Goal: Find specific page/section: Find specific page/section

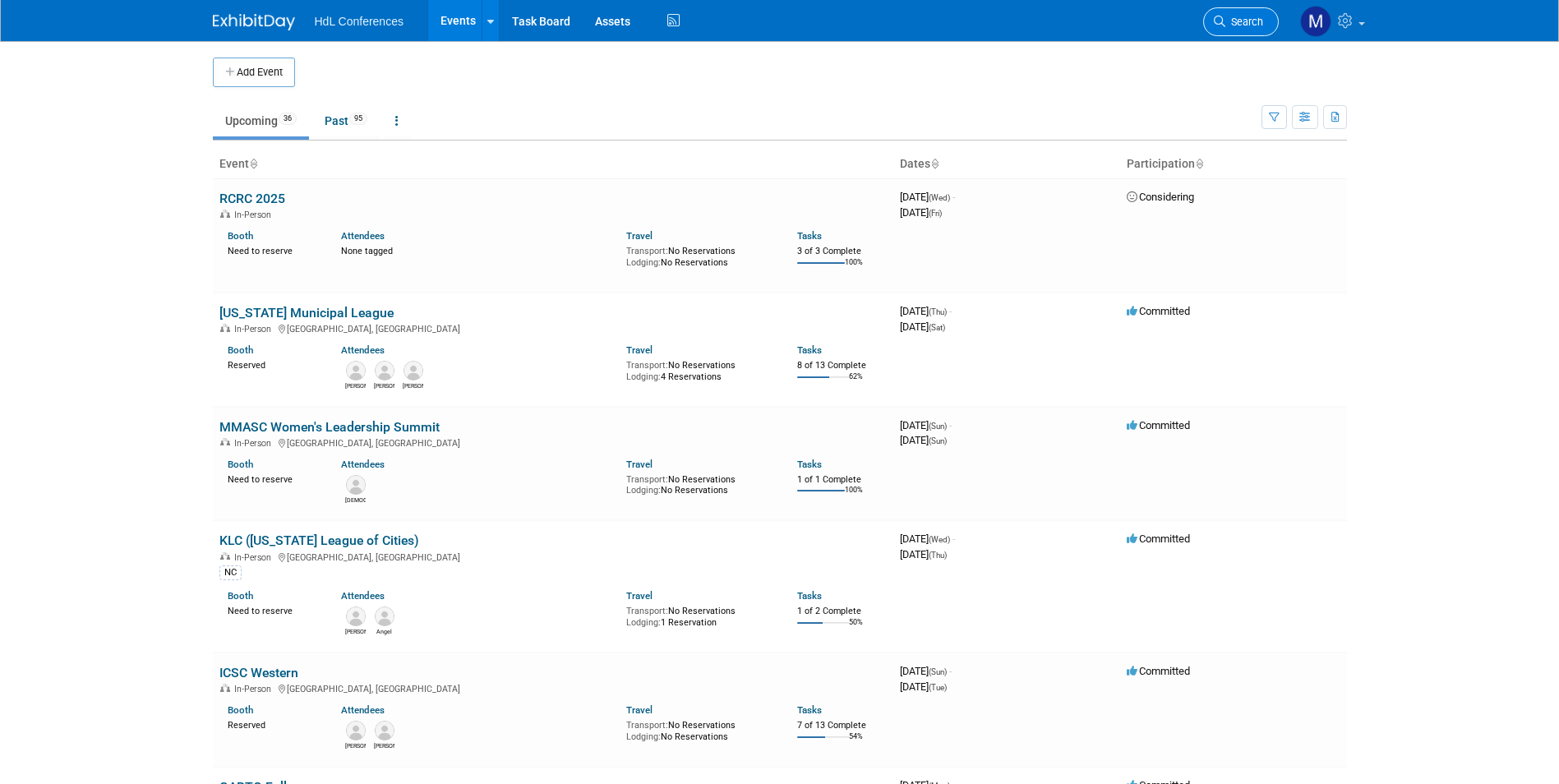
click at [1257, 16] on span "Search" at bounding box center [1244, 21] width 38 height 12
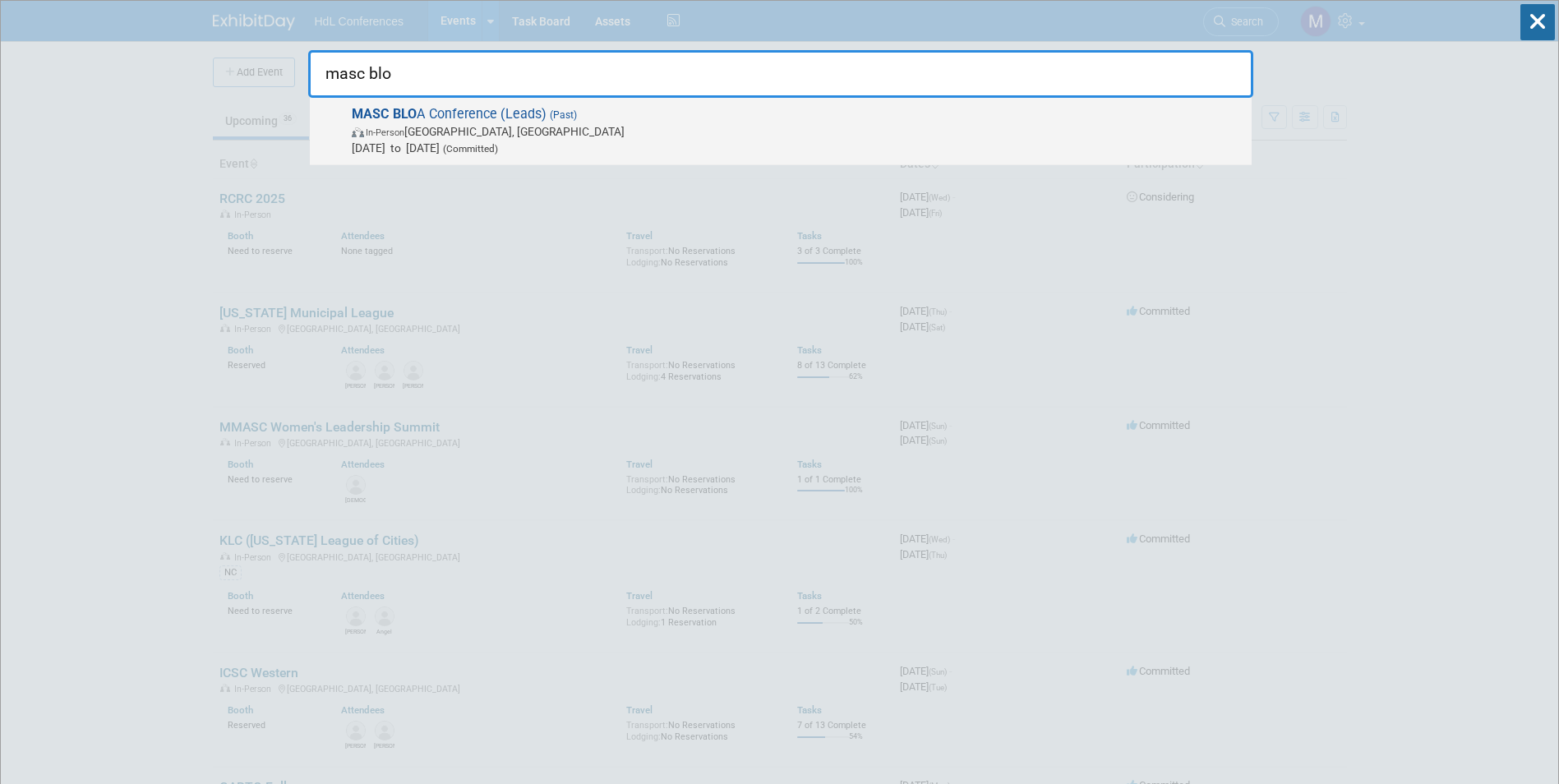
type input "masc blo"
click at [414, 116] on strong "MASC BLO" at bounding box center [384, 114] width 65 height 15
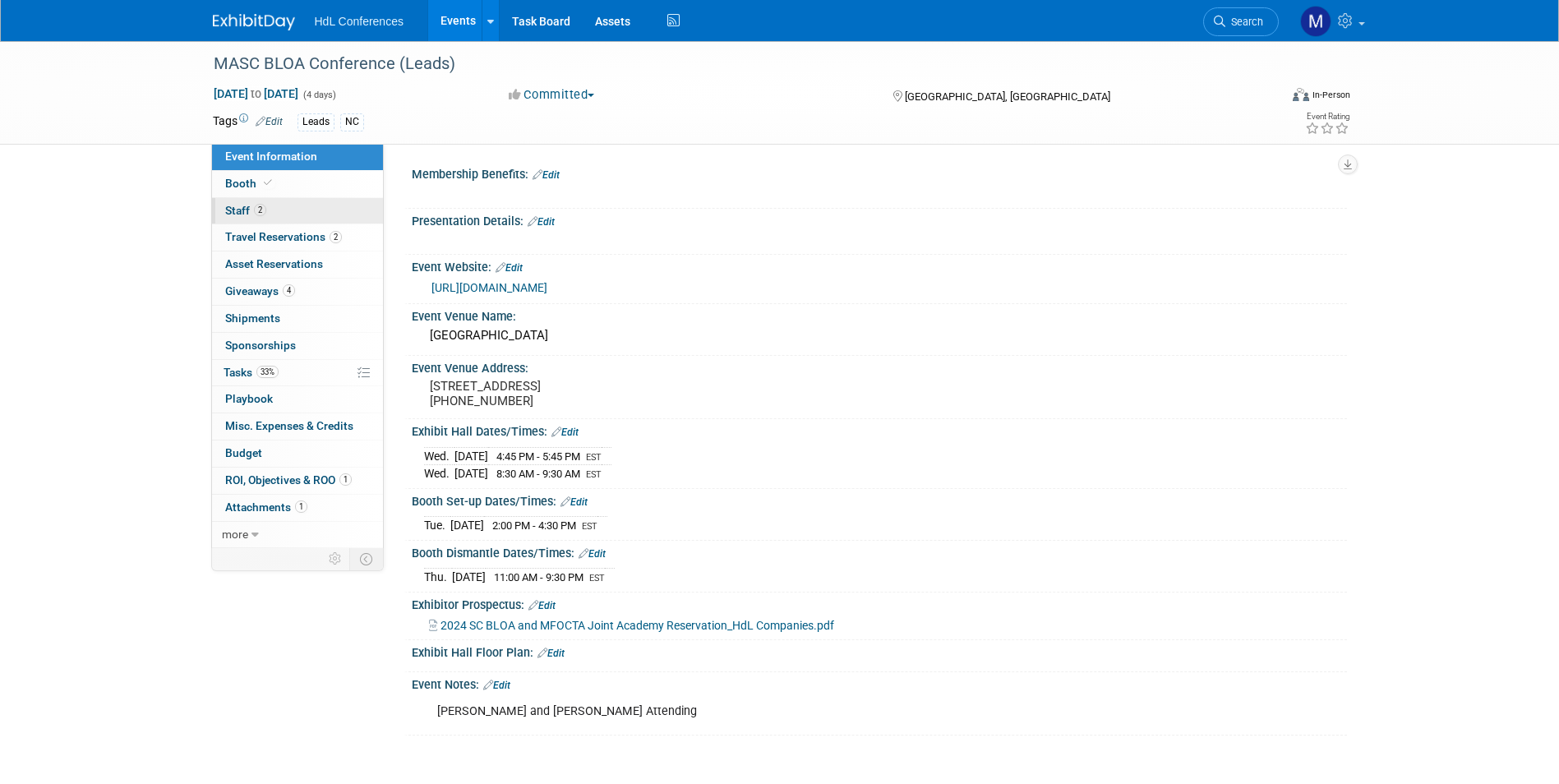
click at [248, 212] on span "Staff 2" at bounding box center [246, 210] width 41 height 13
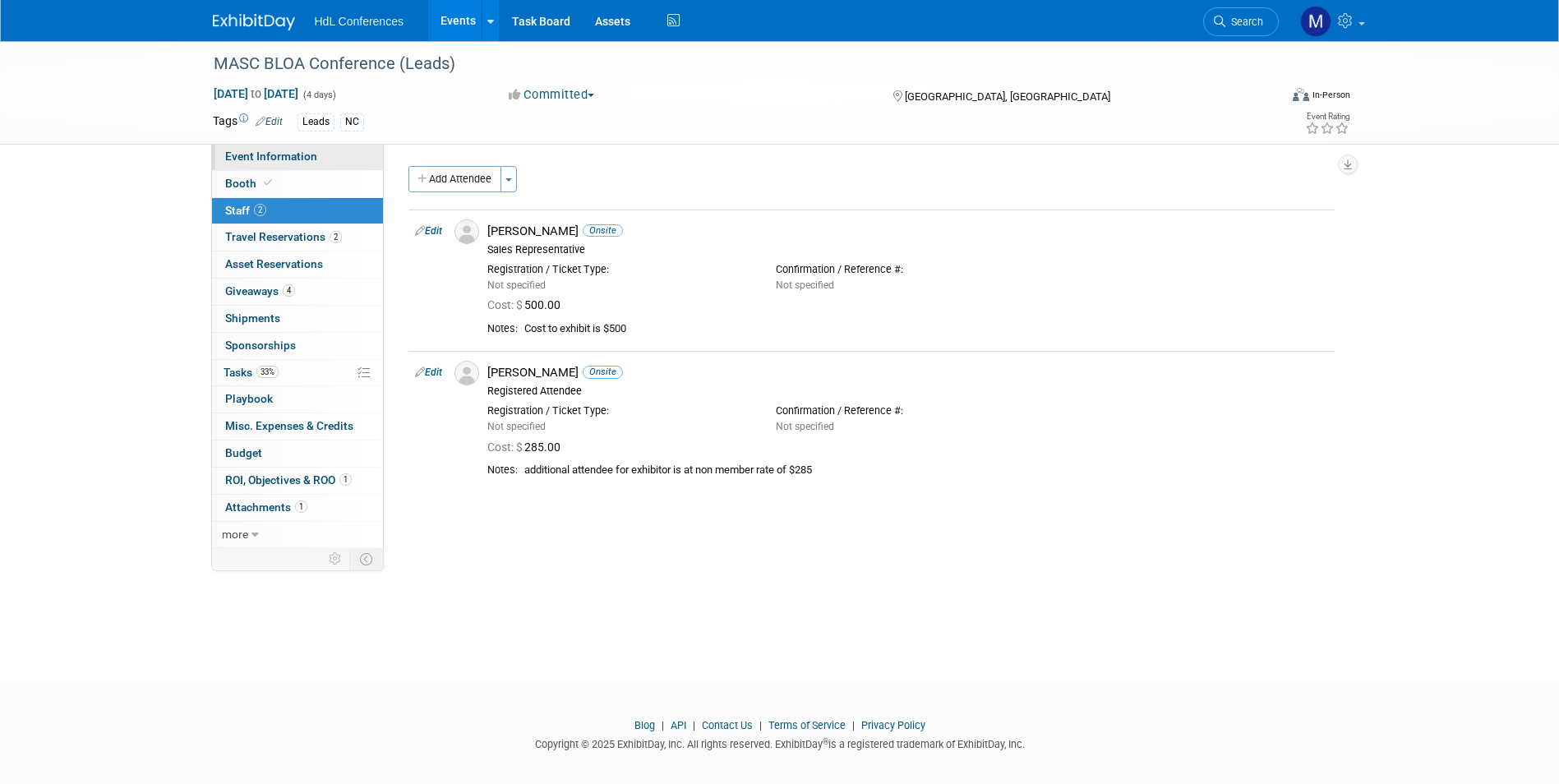
click at [283, 148] on link "Event Information" at bounding box center [298, 157] width 171 height 27
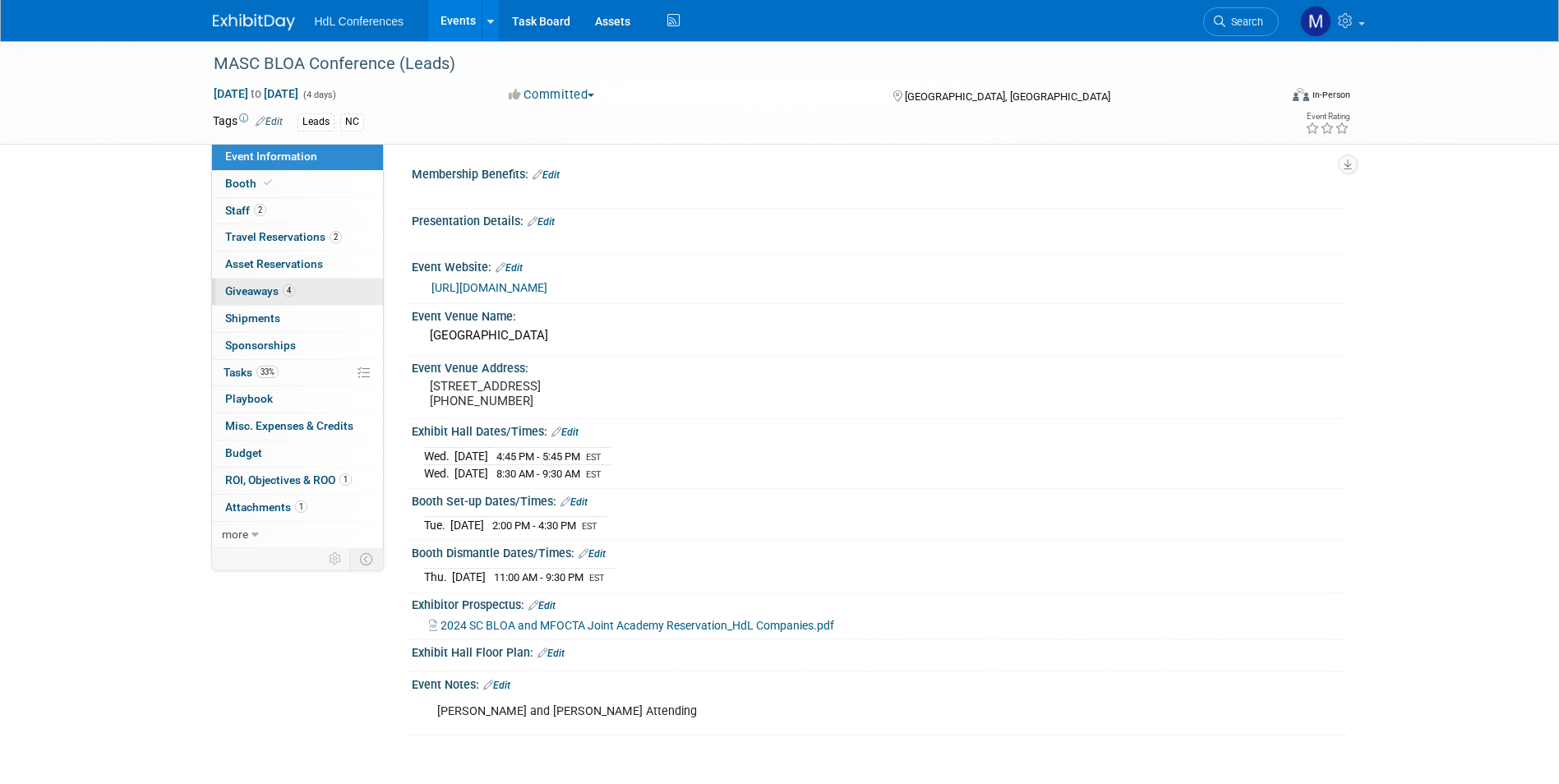
click at [259, 290] on span "Giveaways 4" at bounding box center [260, 290] width 70 height 13
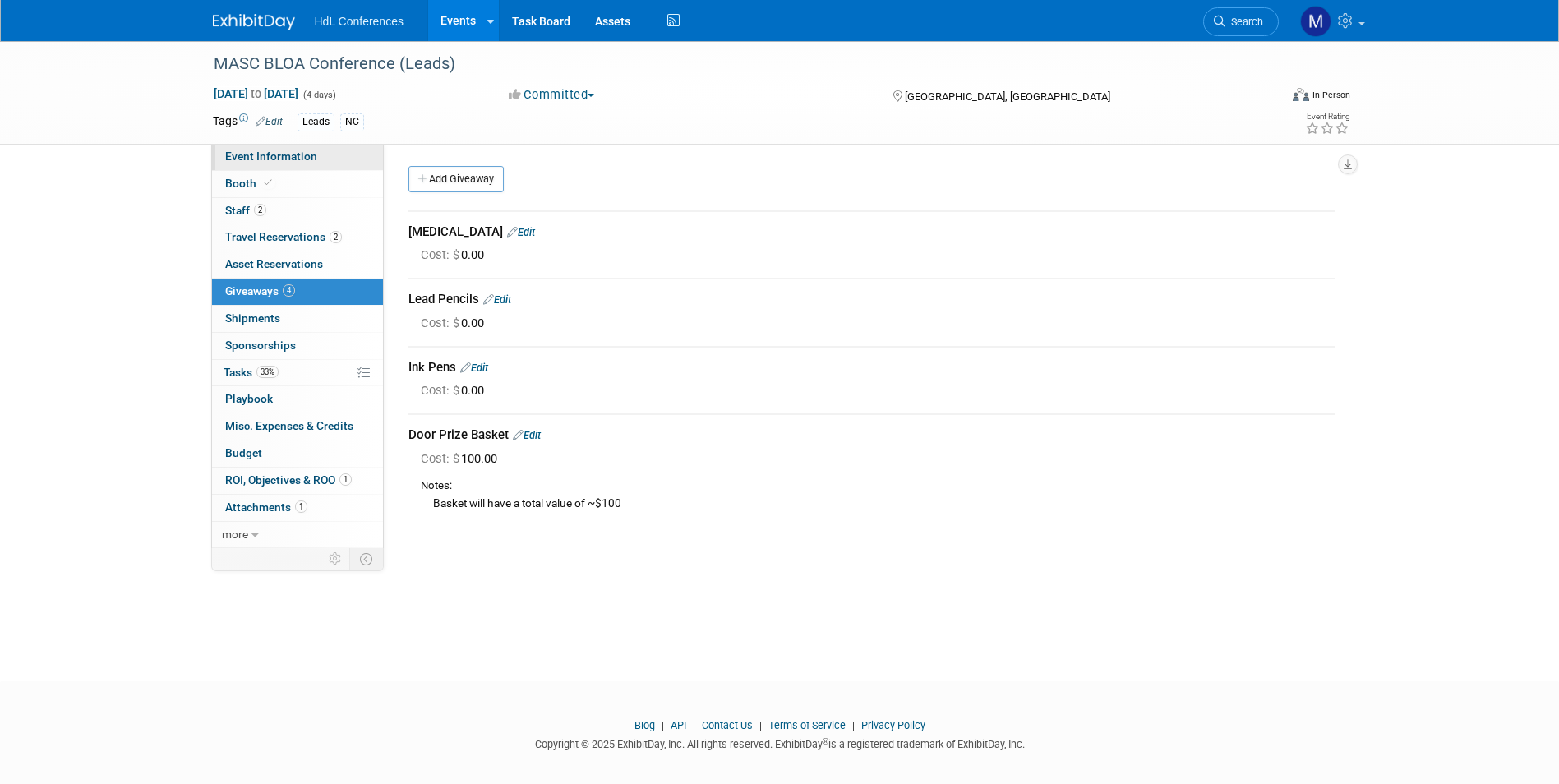
click at [265, 152] on span "Event Information" at bounding box center [271, 156] width 92 height 13
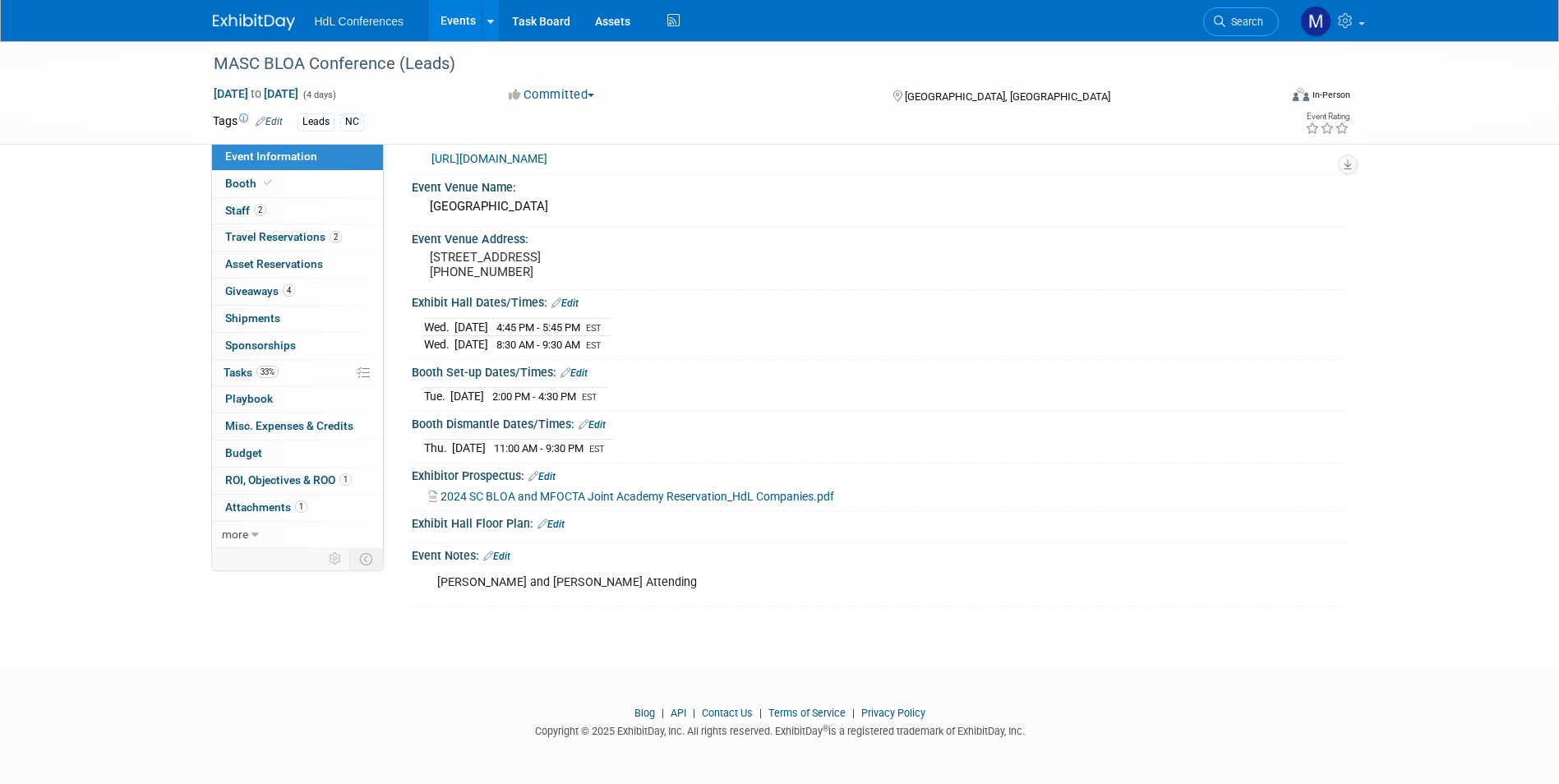
scroll to position [141, 0]
click at [253, 236] on span "Travel Reservations 2" at bounding box center [283, 236] width 116 height 13
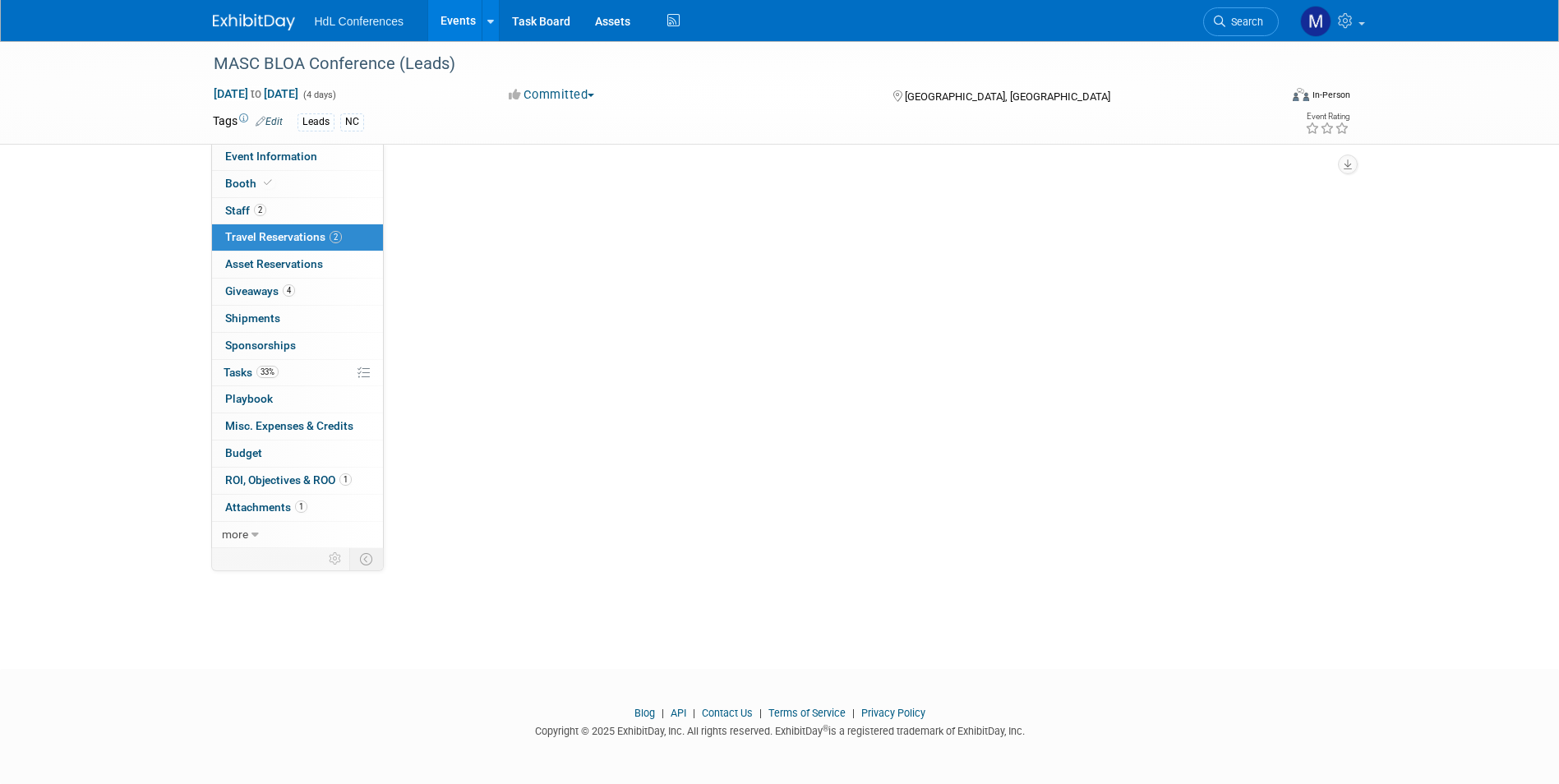
scroll to position [0, 0]
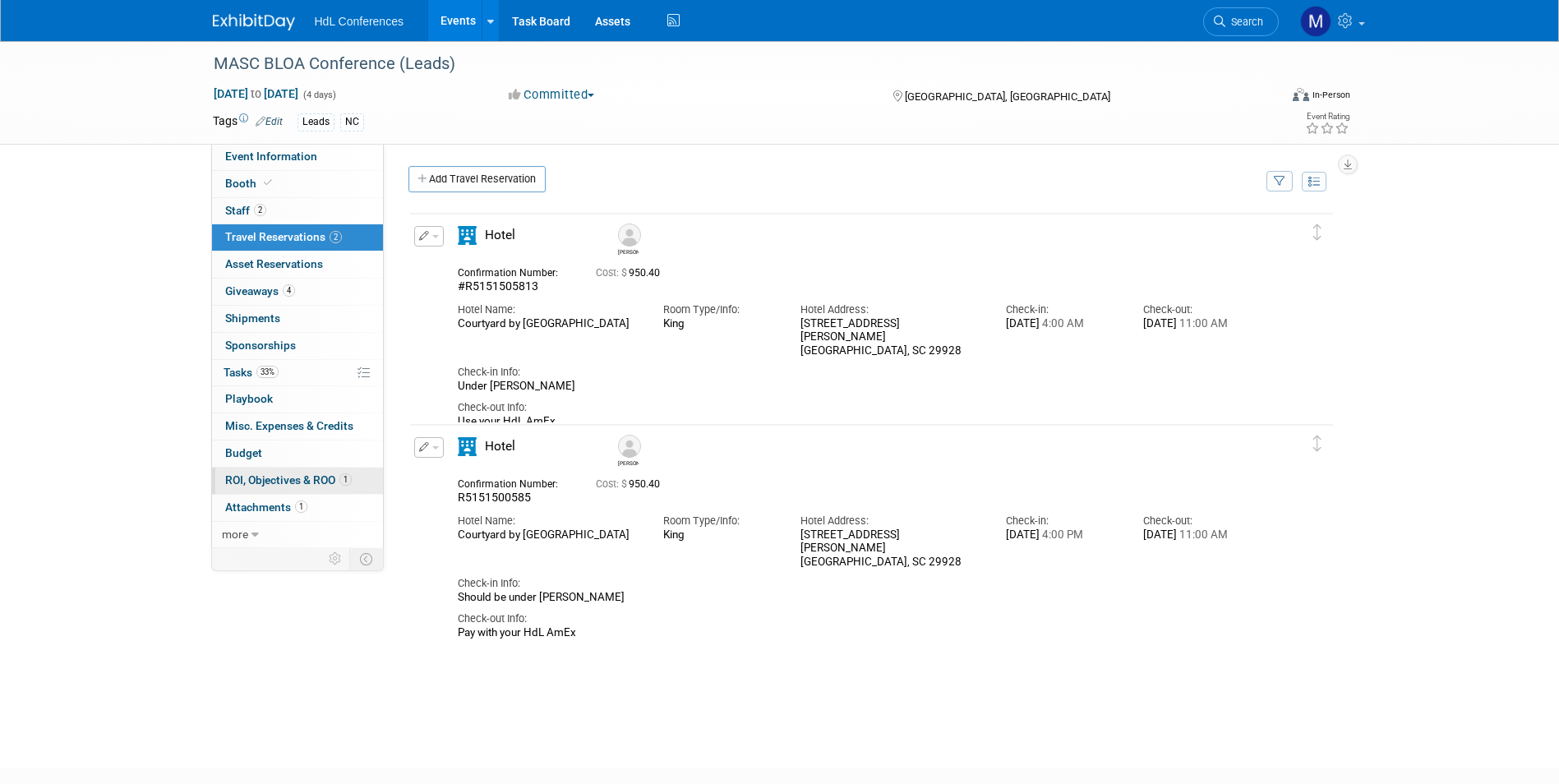
click at [260, 483] on span "ROI, Objectives & ROO 1" at bounding box center [289, 479] width 127 height 13
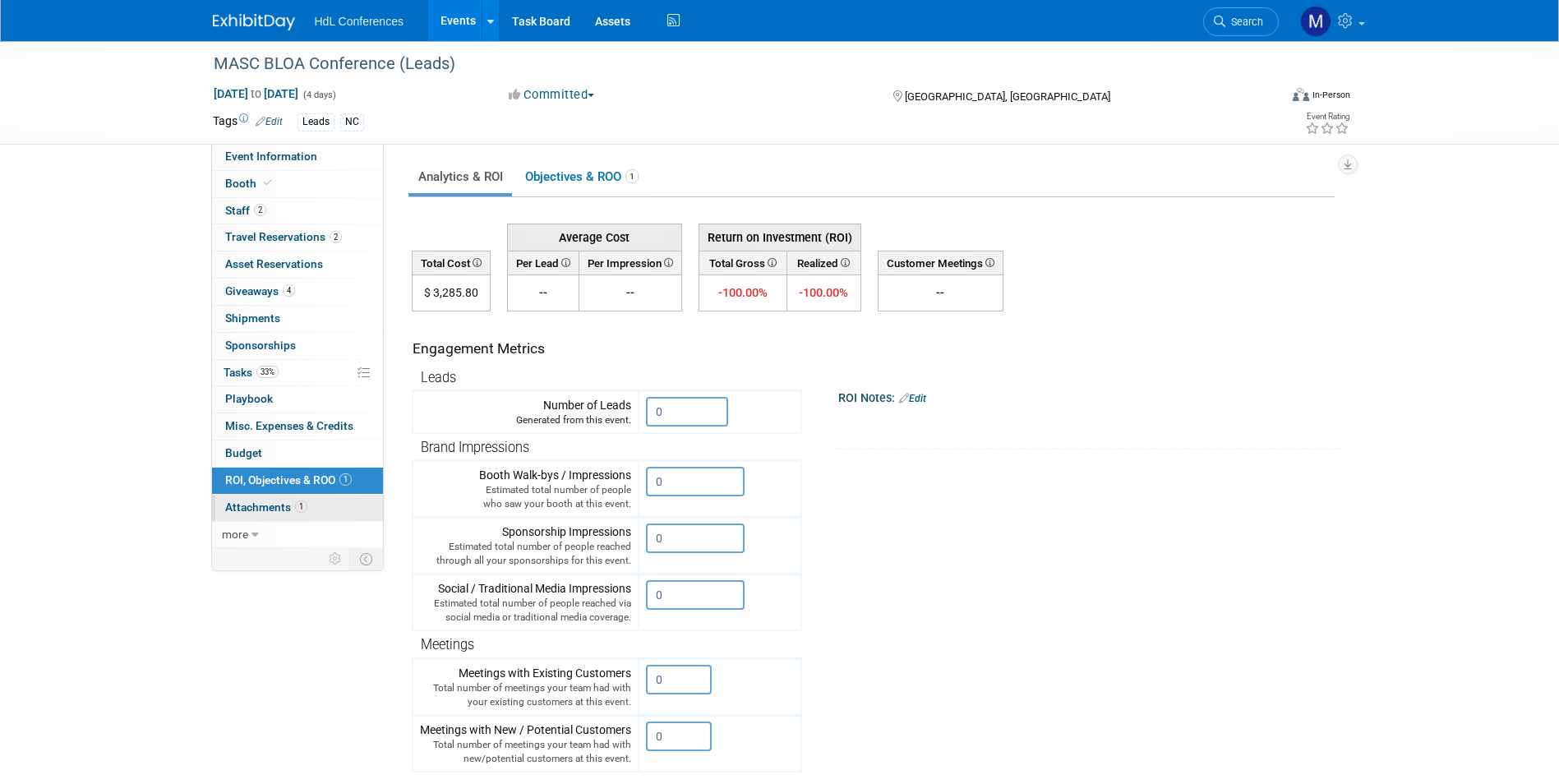
click at [249, 509] on span "Attachments 1" at bounding box center [266, 506] width 82 height 13
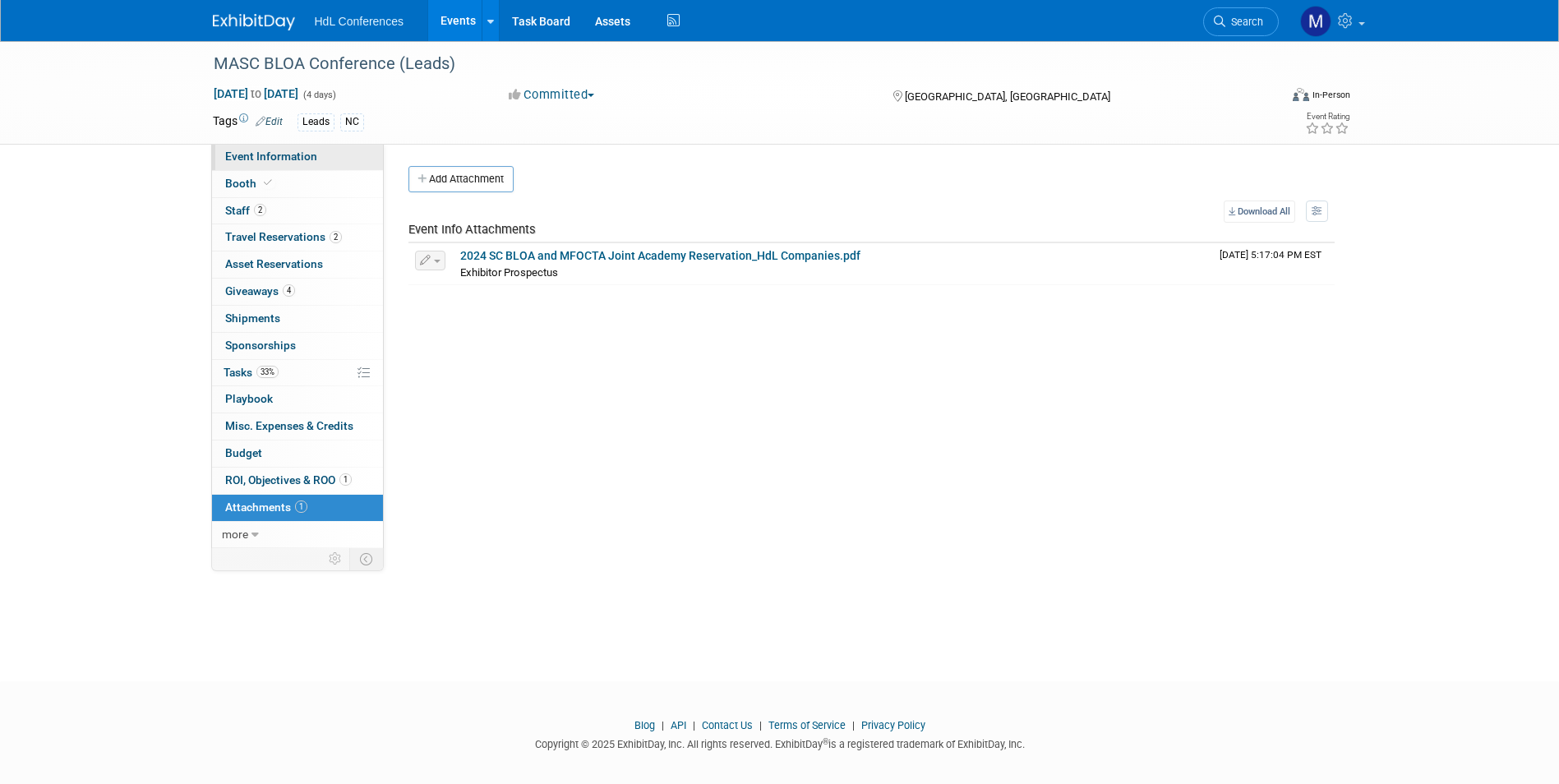
click at [263, 157] on span "Event Information" at bounding box center [271, 156] width 92 height 13
